Goal: Transaction & Acquisition: Purchase product/service

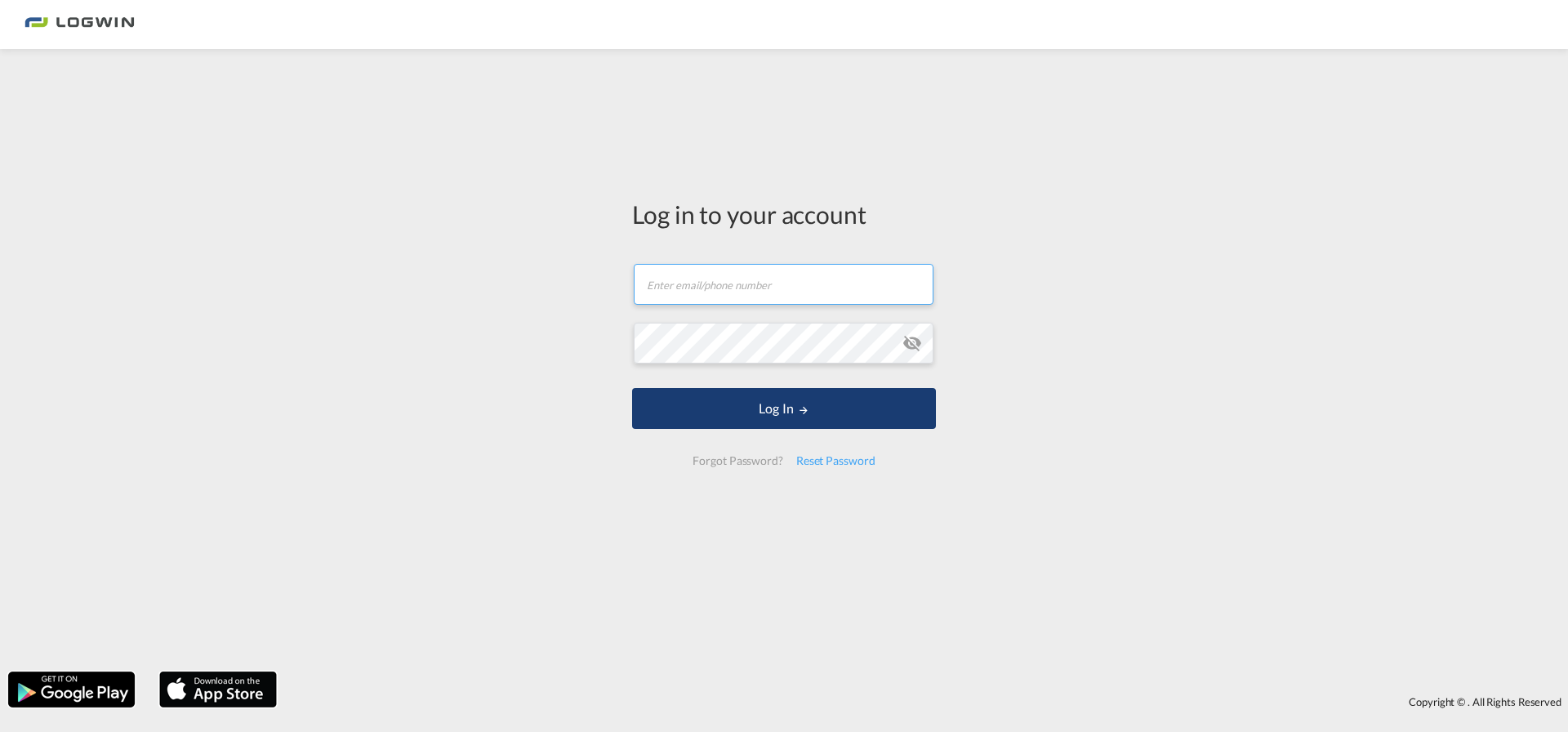
type input "[EMAIL_ADDRESS][DOMAIN_NAME]"
click at [749, 408] on button "Log In" at bounding box center [783, 408] width 303 height 41
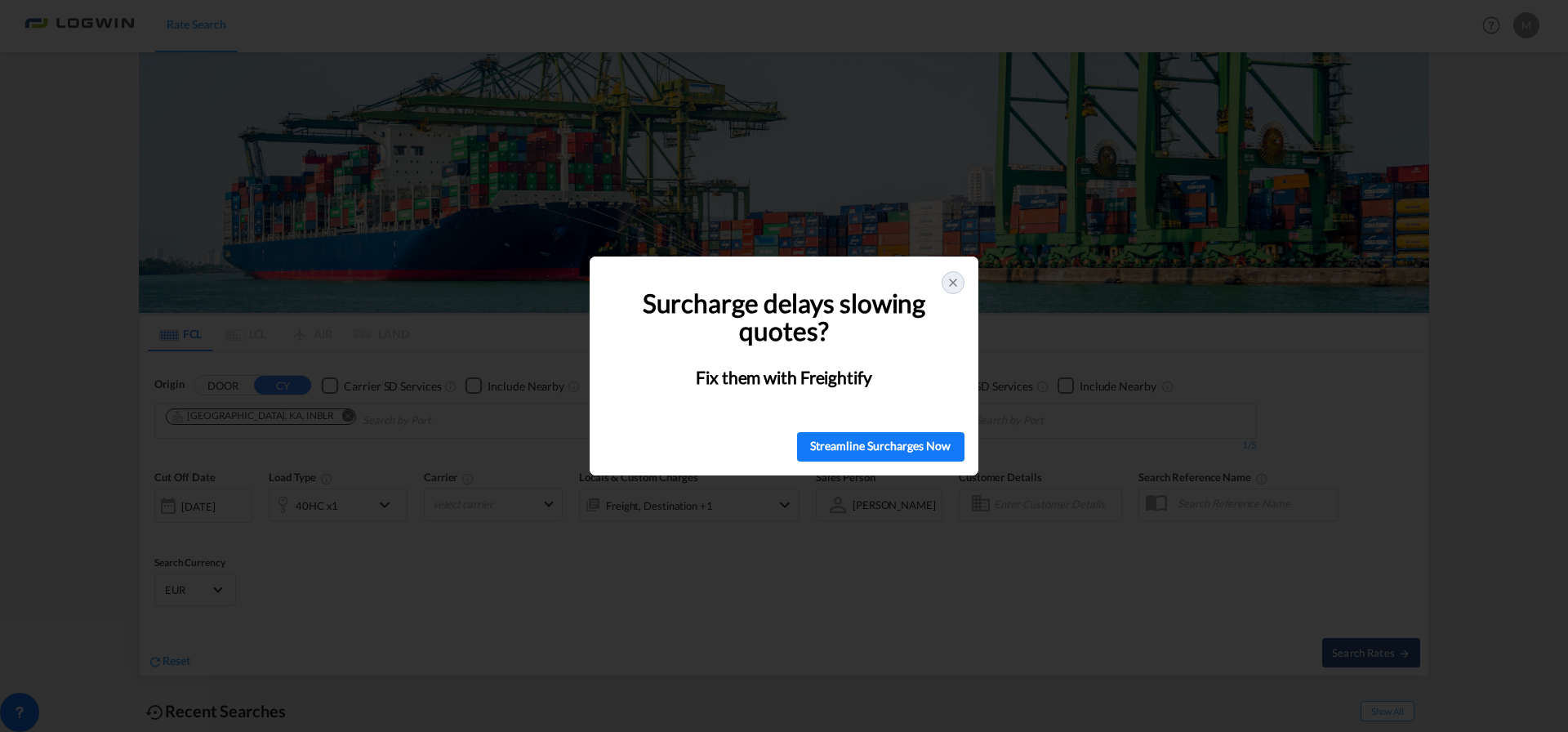
click at [954, 280] on icon at bounding box center [953, 283] width 13 height 13
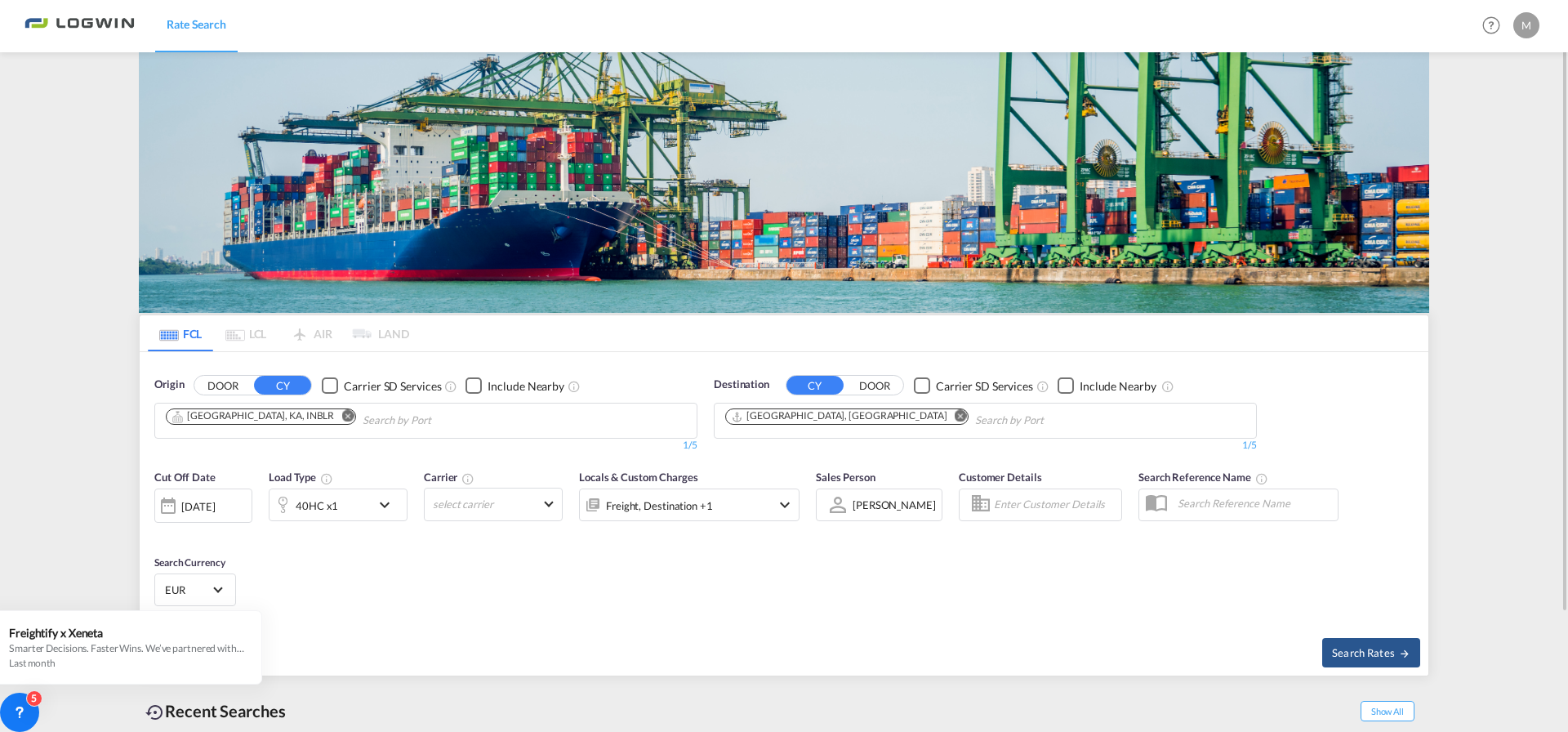
scroll to position [82, 0]
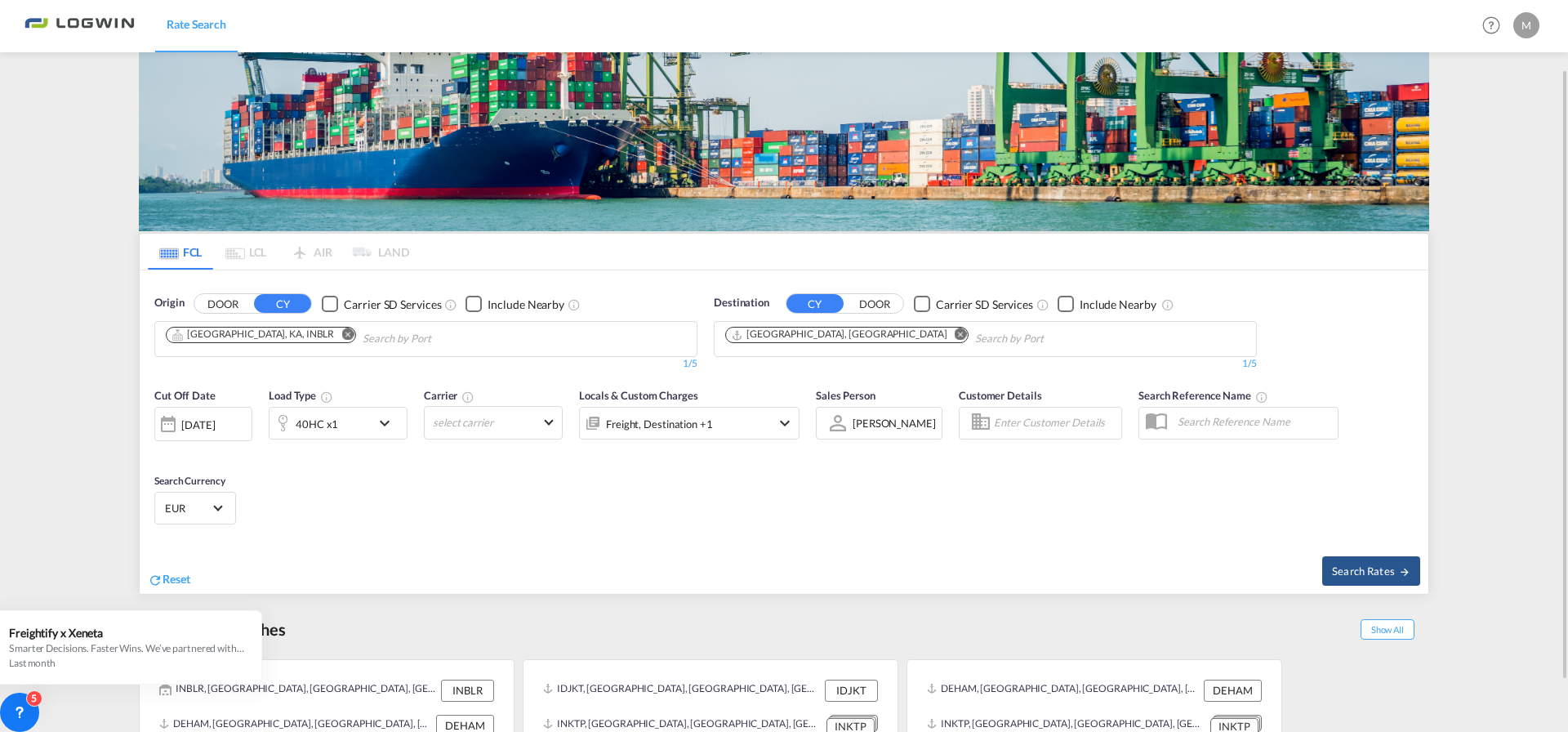
click at [342, 334] on md-icon "Remove" at bounding box center [348, 334] width 12 height 12
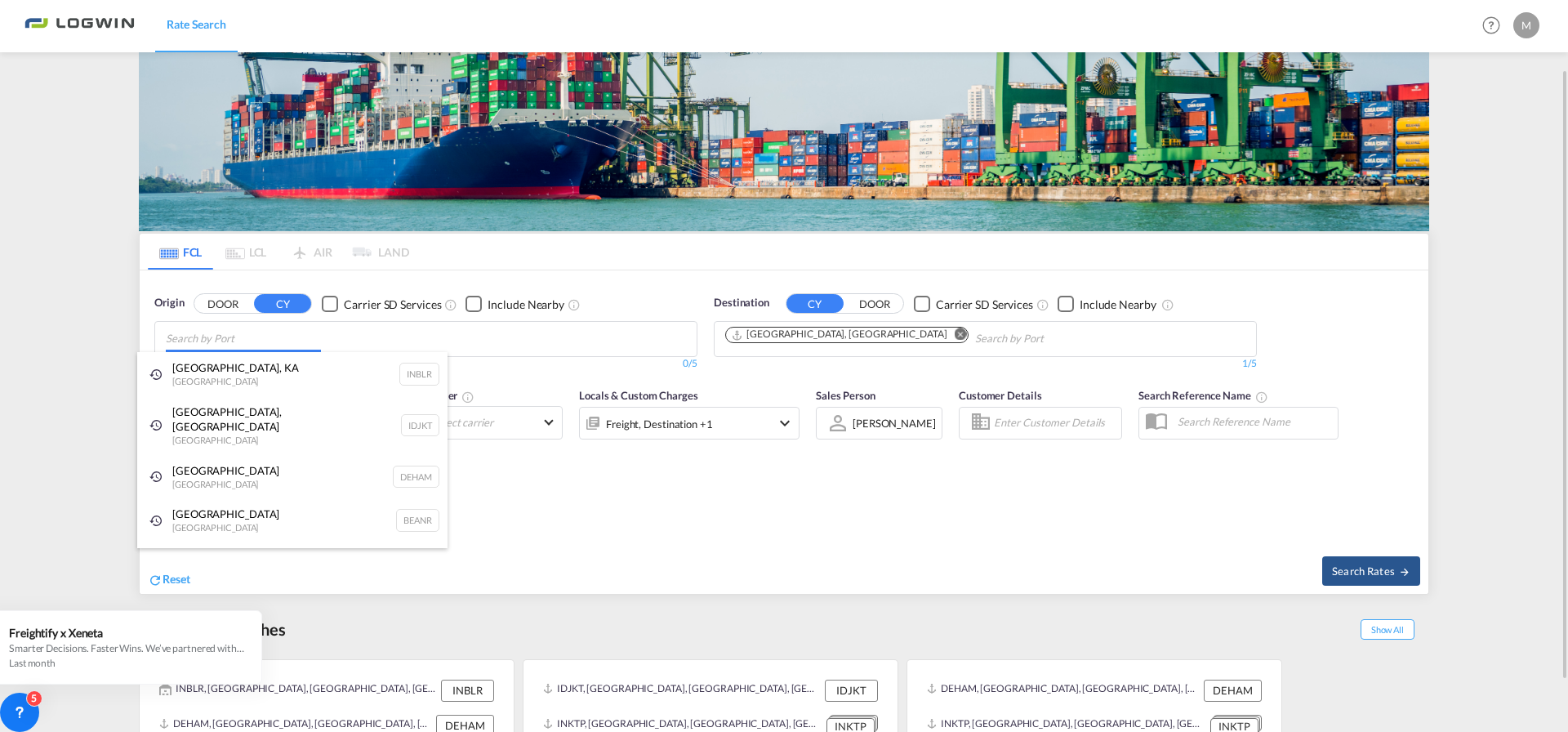
click at [267, 341] on body "Rate Search Rate Search Help Resources Product Release M My Profile Logout FCL …" at bounding box center [784, 366] width 1568 height 732
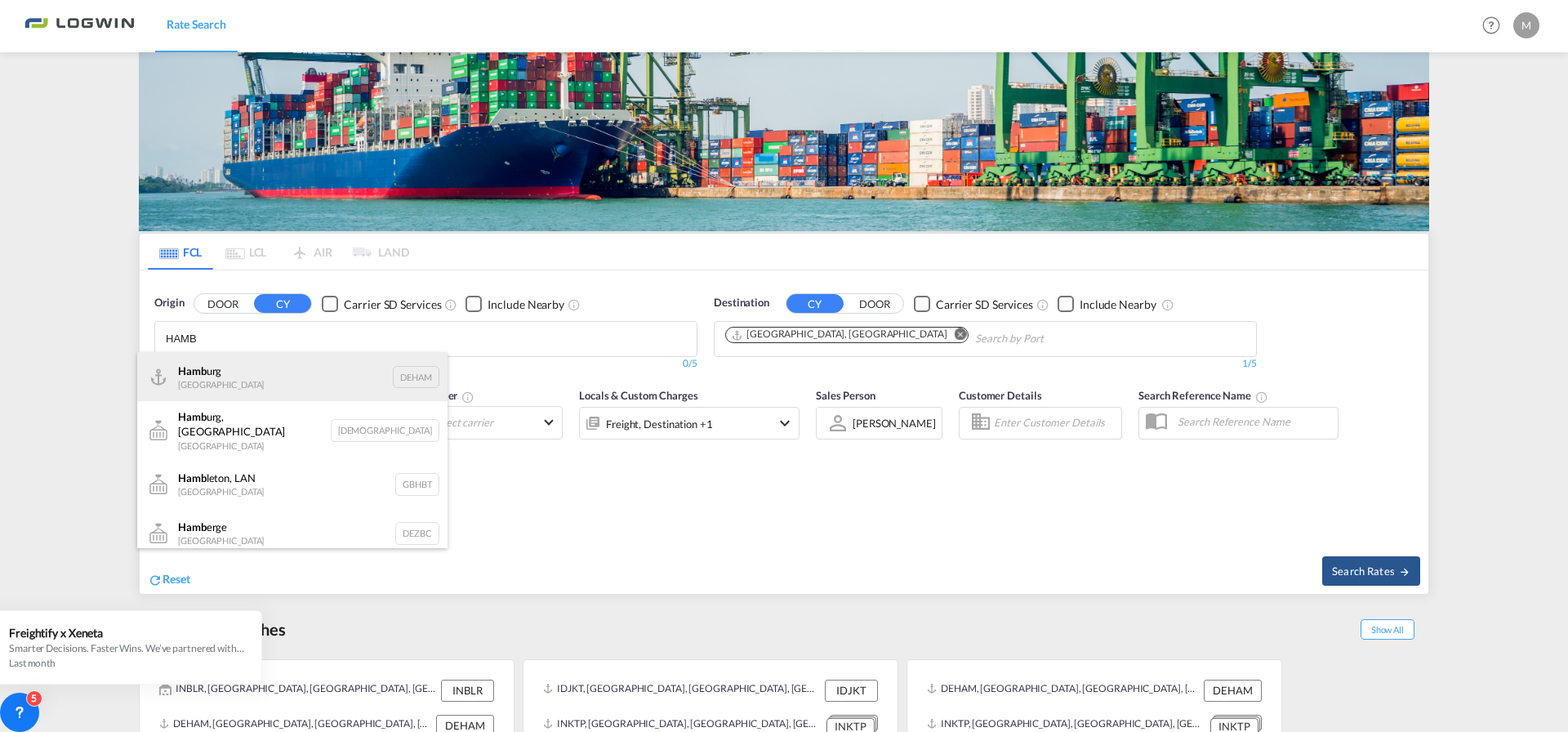
type input "HAMB"
click at [254, 386] on div "Hamb urg [GEOGRAPHIC_DATA] DEHAM" at bounding box center [292, 376] width 310 height 49
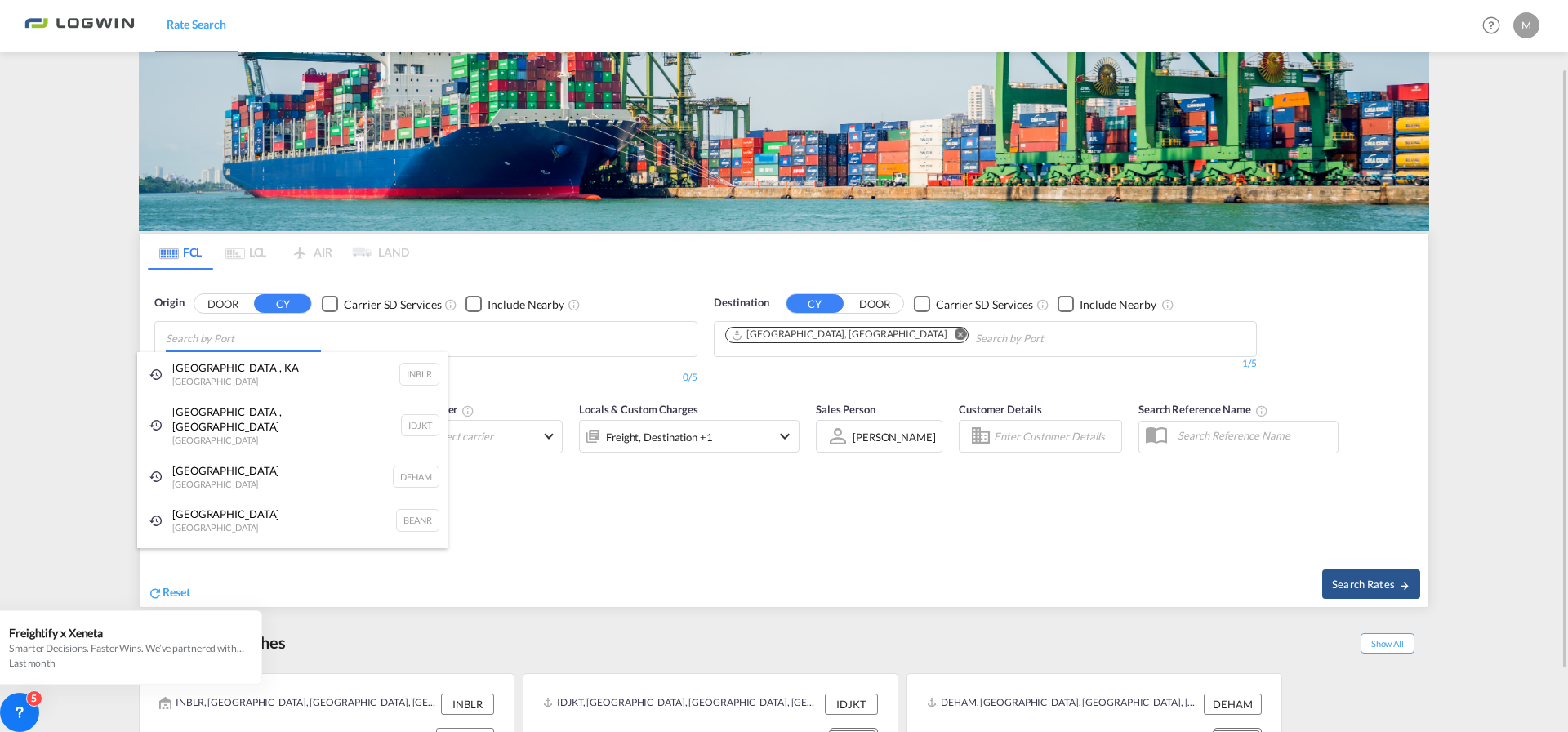
click at [367, 337] on body "Rate Search Rate Search Help Resources Product Release M My Profile Logout FCL …" at bounding box center [784, 366] width 1568 height 732
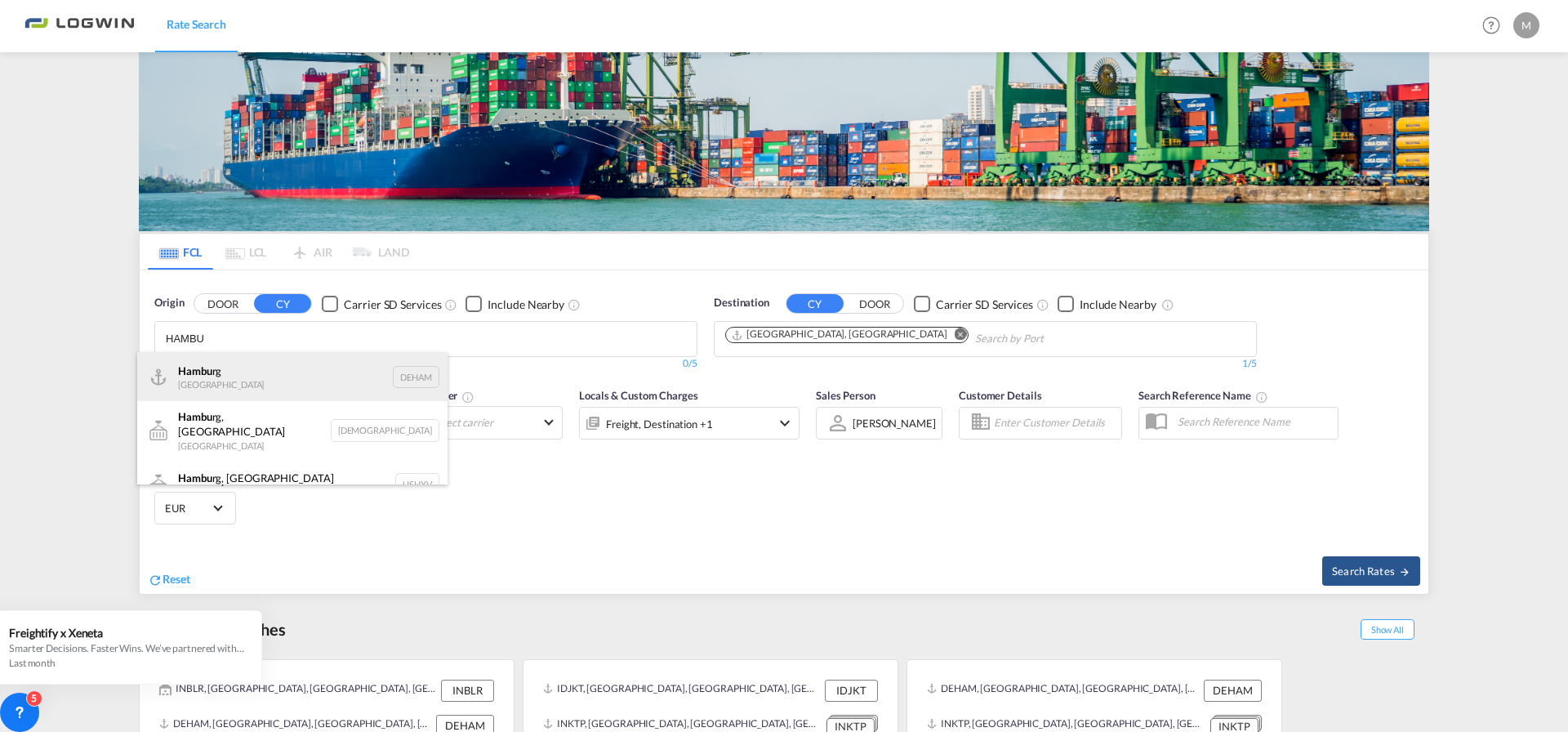
type input "HAMBU"
click at [411, 372] on div "Hambu rg [GEOGRAPHIC_DATA] DEHAM" at bounding box center [292, 376] width 310 height 49
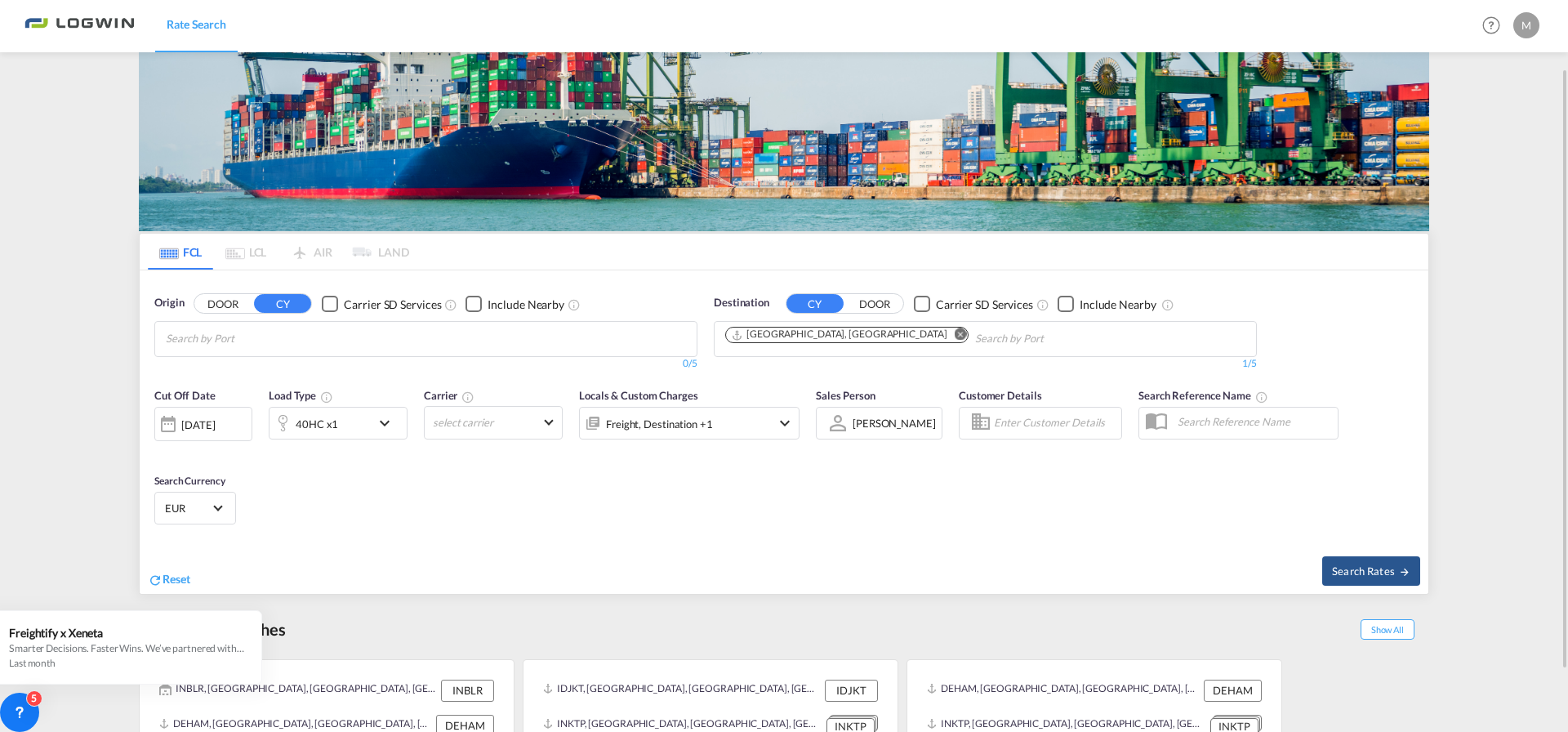
click at [954, 335] on md-icon "Remove" at bounding box center [960, 334] width 12 height 12
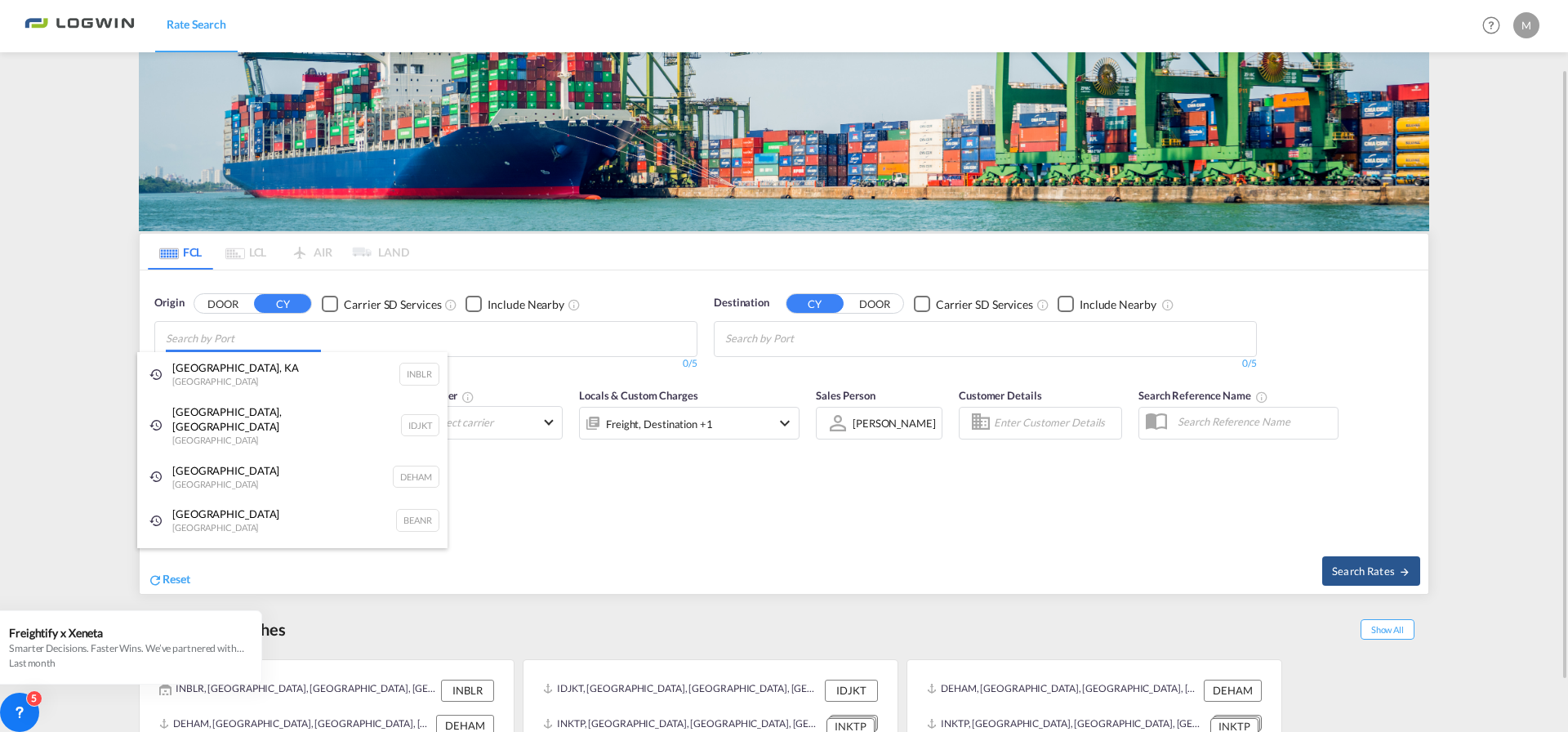
click at [456, 340] on body "Rate Search Rate Search Help Resources Product Release M My Profile Logout FCL …" at bounding box center [784, 366] width 1568 height 732
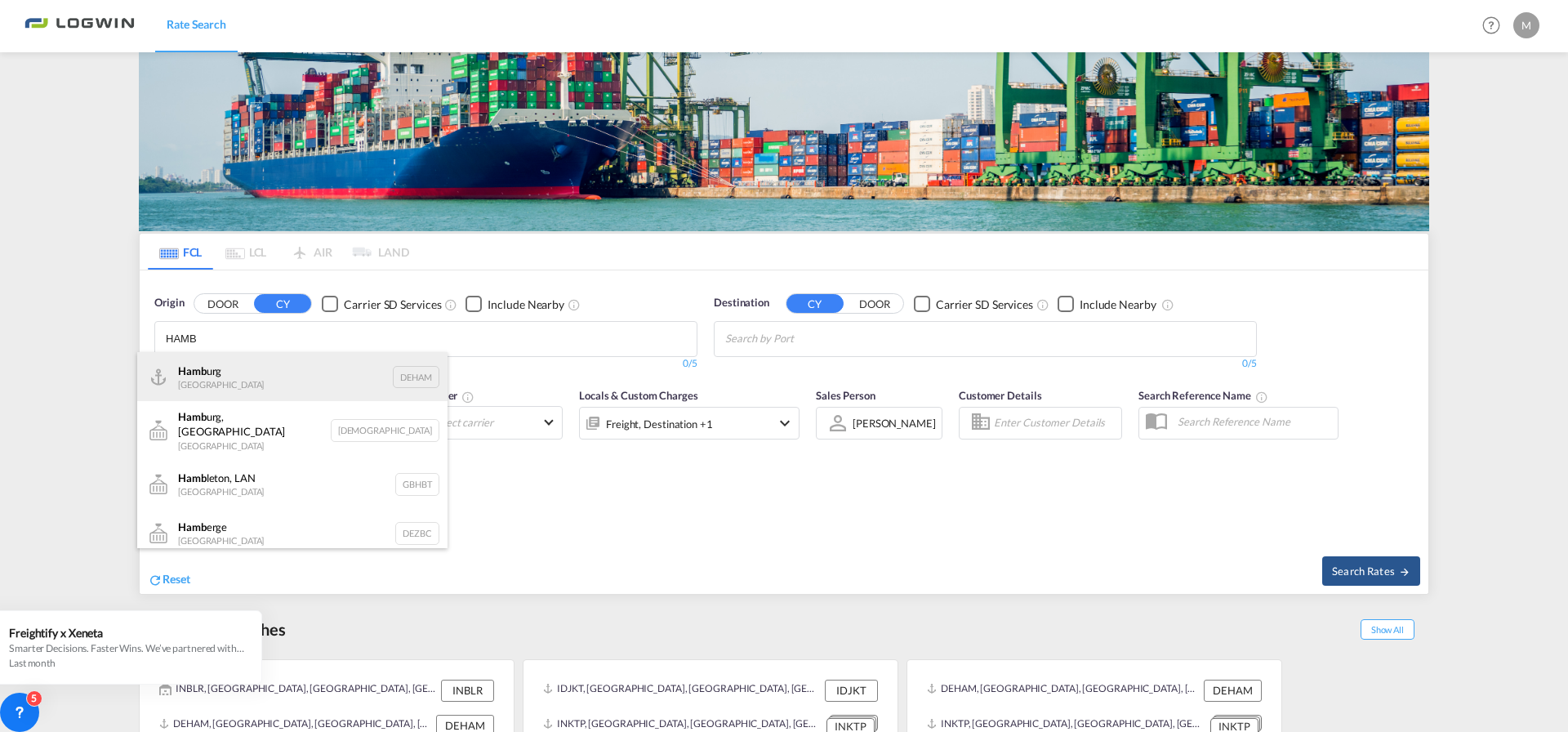
type input "HAMB"
click at [410, 373] on div "Hamb urg [GEOGRAPHIC_DATA] DEHAM" at bounding box center [292, 376] width 310 height 49
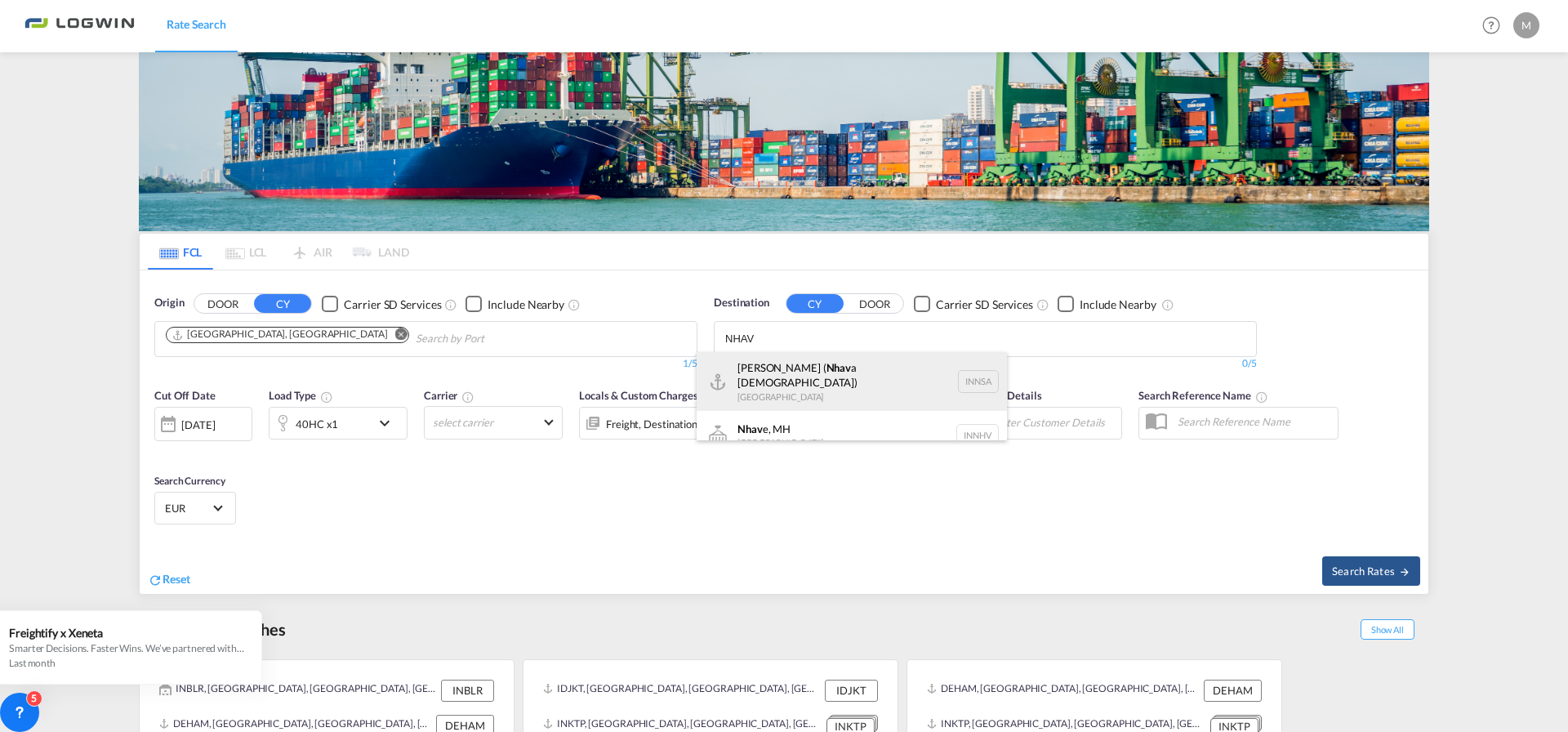
type input "NHAV"
click at [982, 370] on div "[PERSON_NAME] ( Nhav a Sheva) [GEOGRAPHIC_DATA] [GEOGRAPHIC_DATA]" at bounding box center [851, 381] width 310 height 59
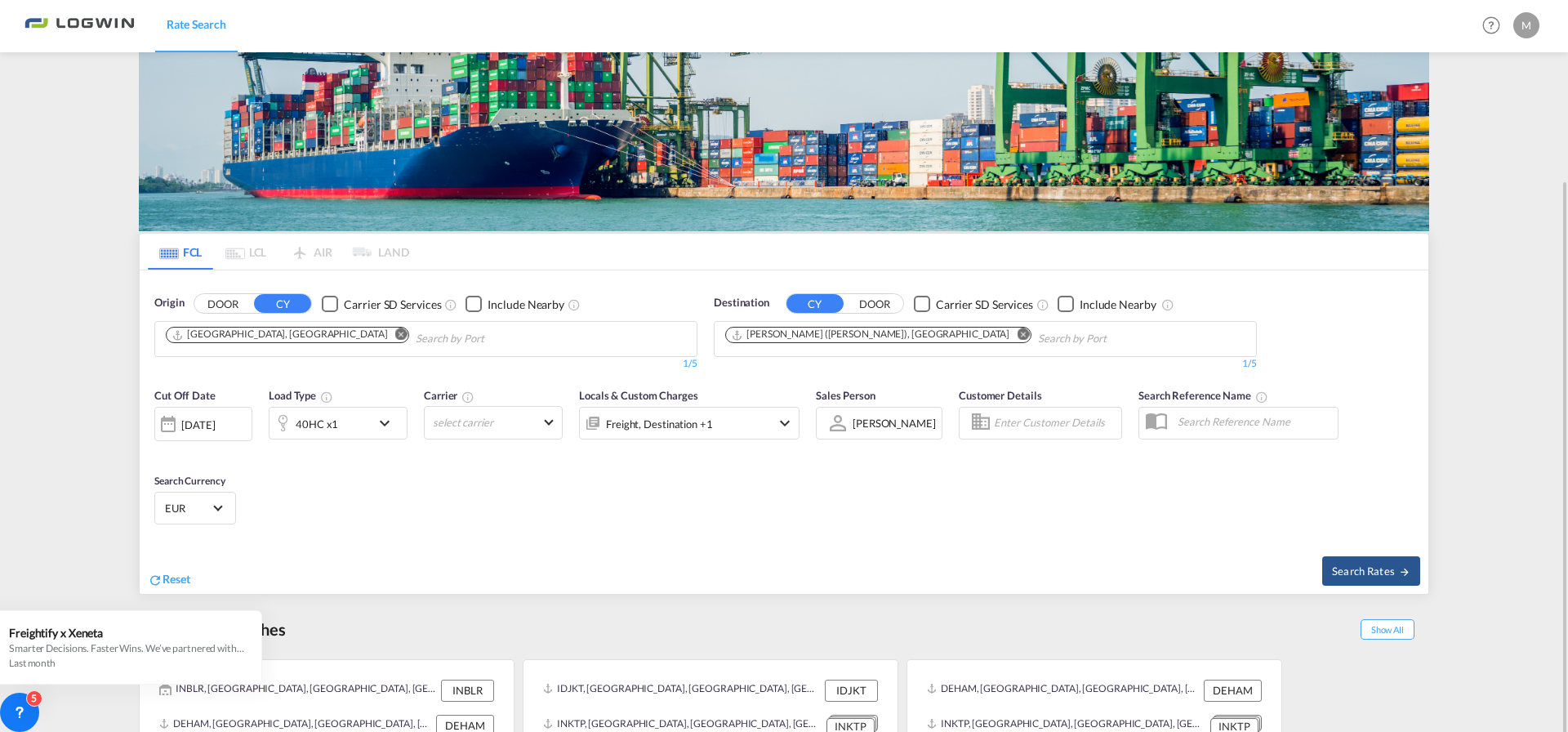
scroll to position [142, 0]
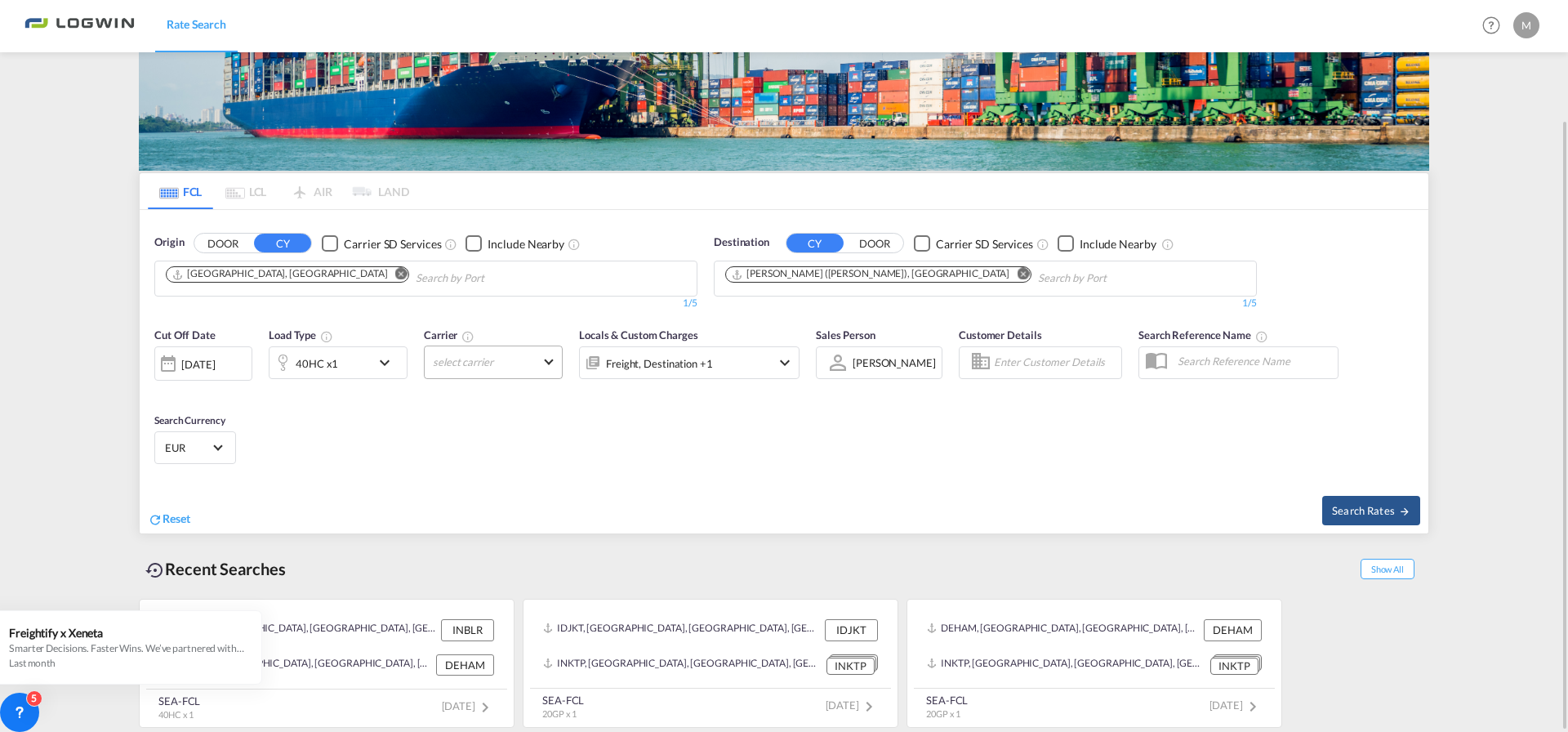
click at [543, 364] on md-select "select carrier Online Rates 0 All (34) CMACGM API (Contract) Anco Trans BOLD BT…" at bounding box center [493, 362] width 139 height 33
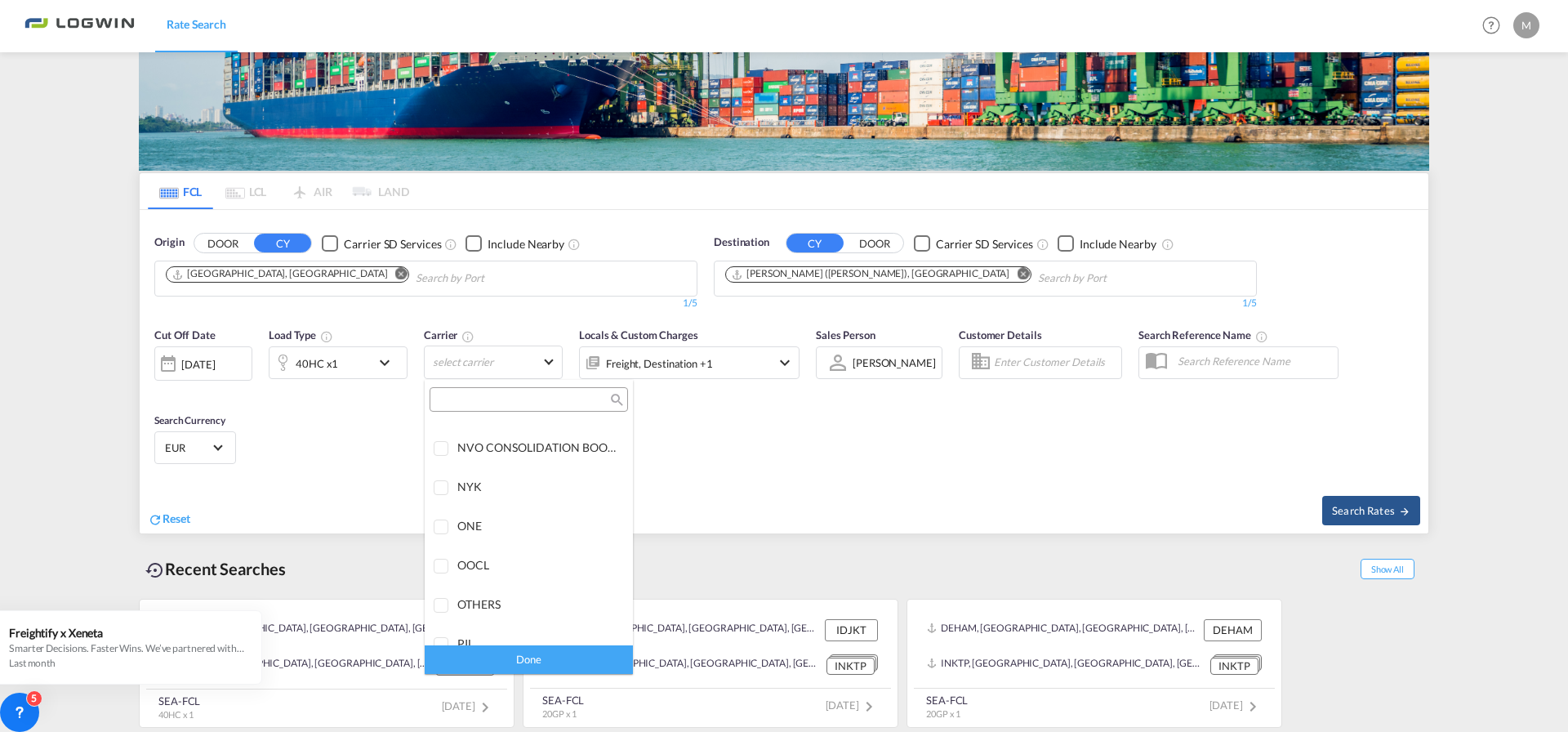
scroll to position [3023, 0]
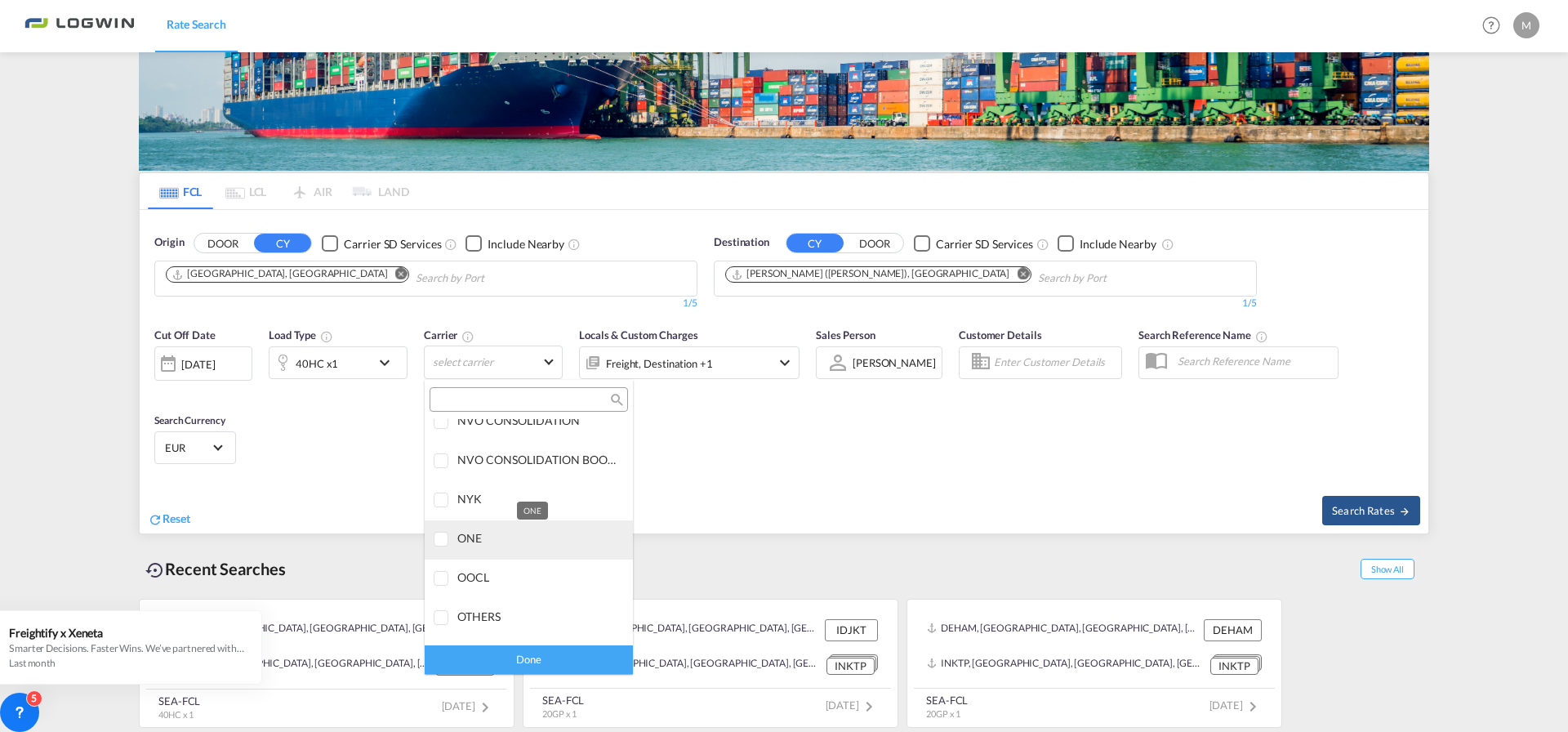
click at [501, 535] on div "ONE" at bounding box center [538, 537] width 162 height 14
click at [1355, 503] on md-backdrop at bounding box center [784, 366] width 1568 height 732
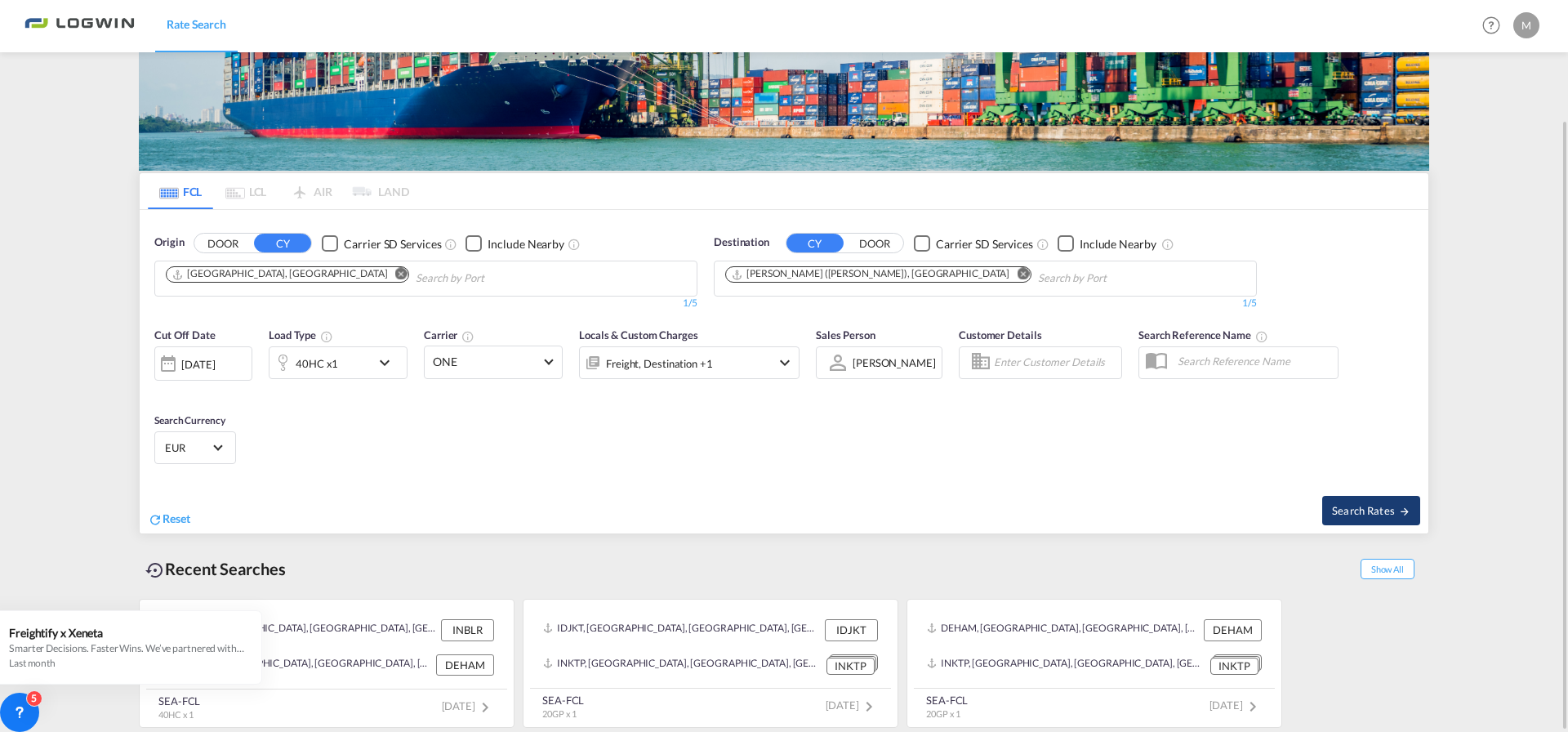
click at [1344, 510] on span "Search Rates" at bounding box center [1371, 511] width 78 height 13
type input "DEHAM to INNSA / [DATE]"
